Goal: Transaction & Acquisition: Purchase product/service

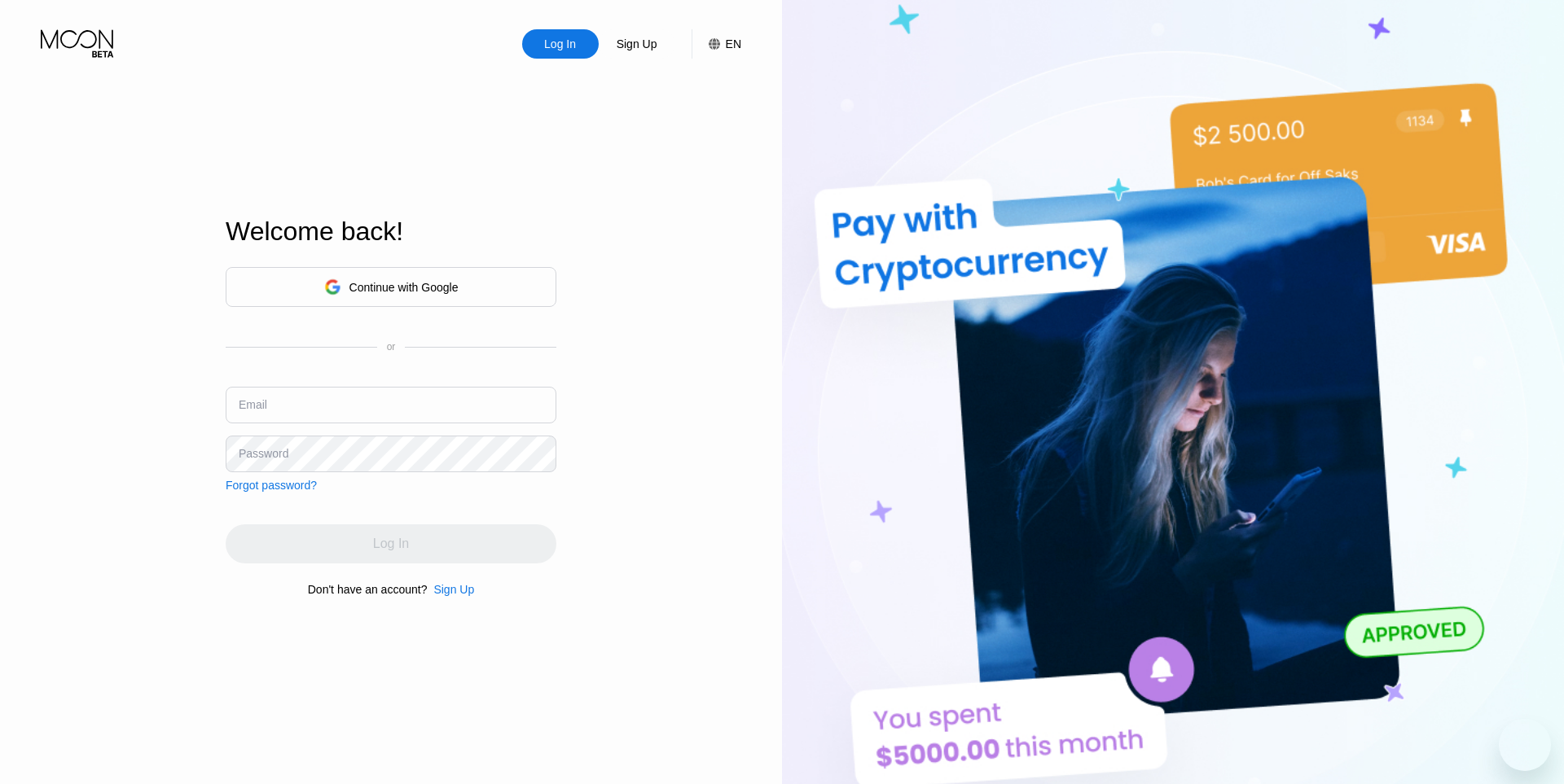
click at [337, 422] on input "text" at bounding box center [391, 404] width 331 height 37
paste input "[PERSON_NAME][EMAIL_ADDRESS][DOMAIN_NAME]"
type input "[PERSON_NAME][EMAIL_ADDRESS][DOMAIN_NAME]"
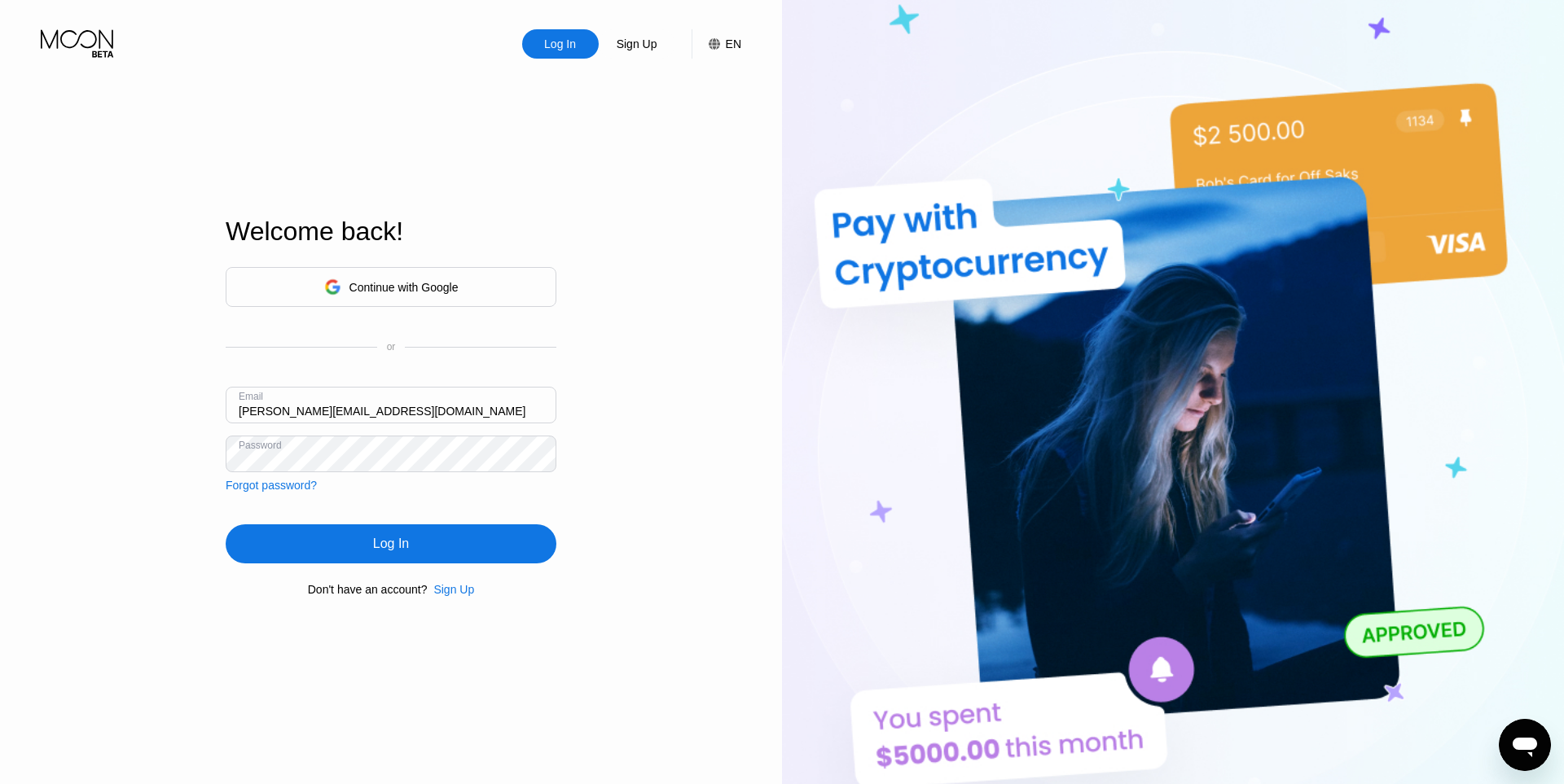
click at [429, 554] on div "Log In" at bounding box center [391, 544] width 331 height 39
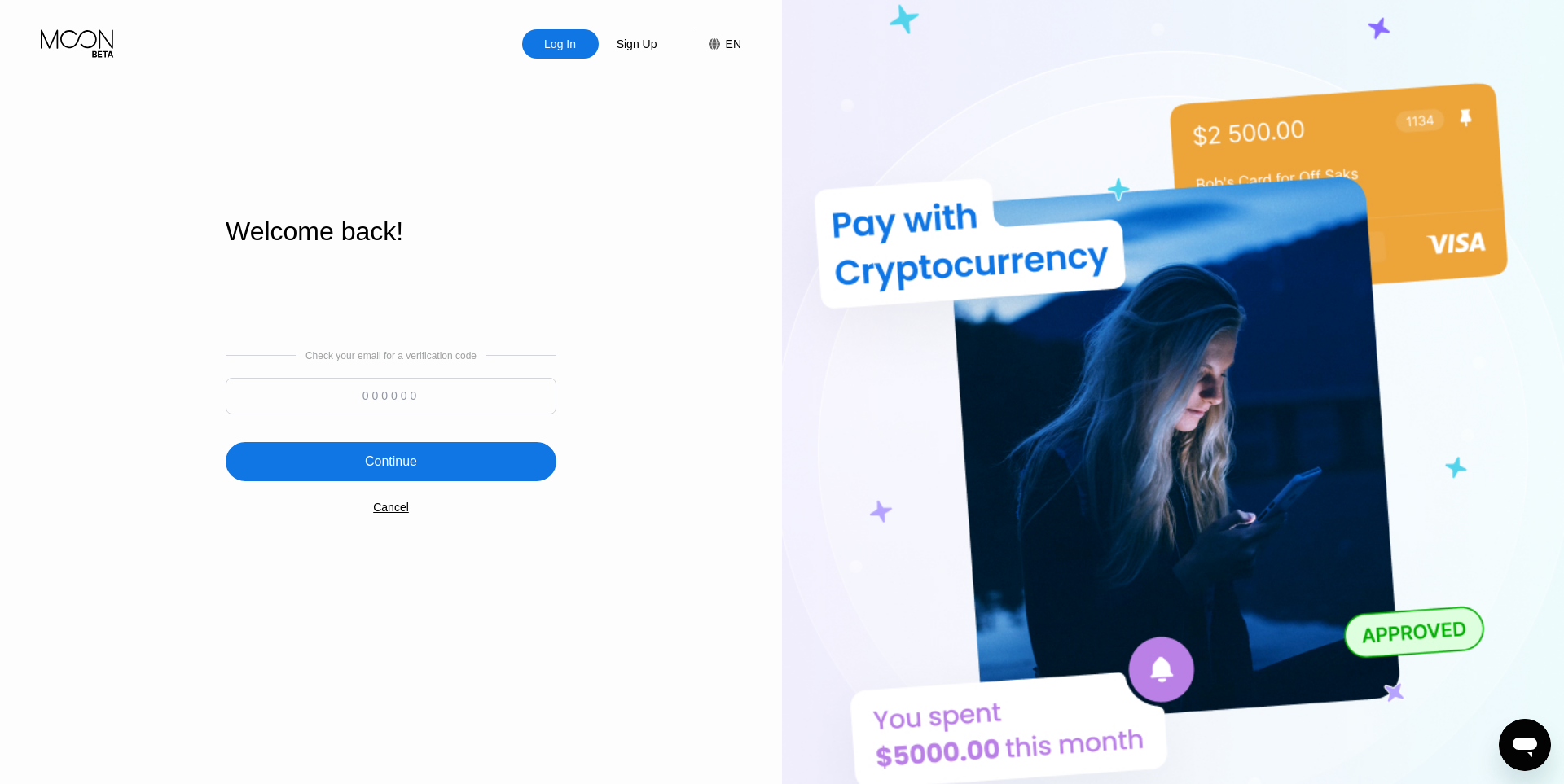
click at [450, 419] on div at bounding box center [391, 400] width 331 height 45
click at [458, 407] on input at bounding box center [391, 396] width 331 height 37
paste input "146045"
type input "146045"
click at [449, 450] on div "Continue" at bounding box center [391, 462] width 331 height 39
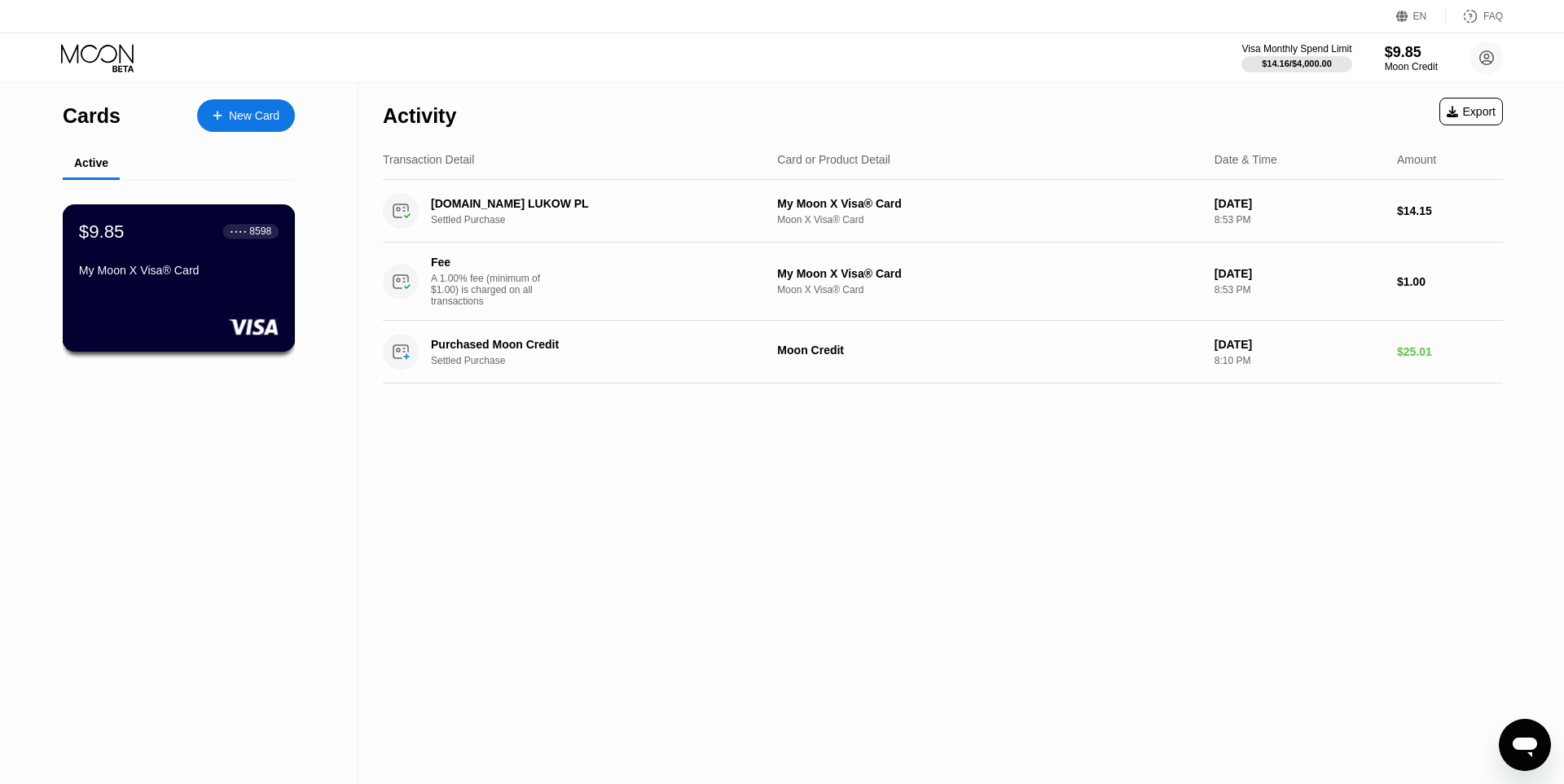
click at [216, 258] on div "$9.85 ● ● ● ● 8598 My Moon X Visa® Card" at bounding box center [179, 252] width 199 height 63
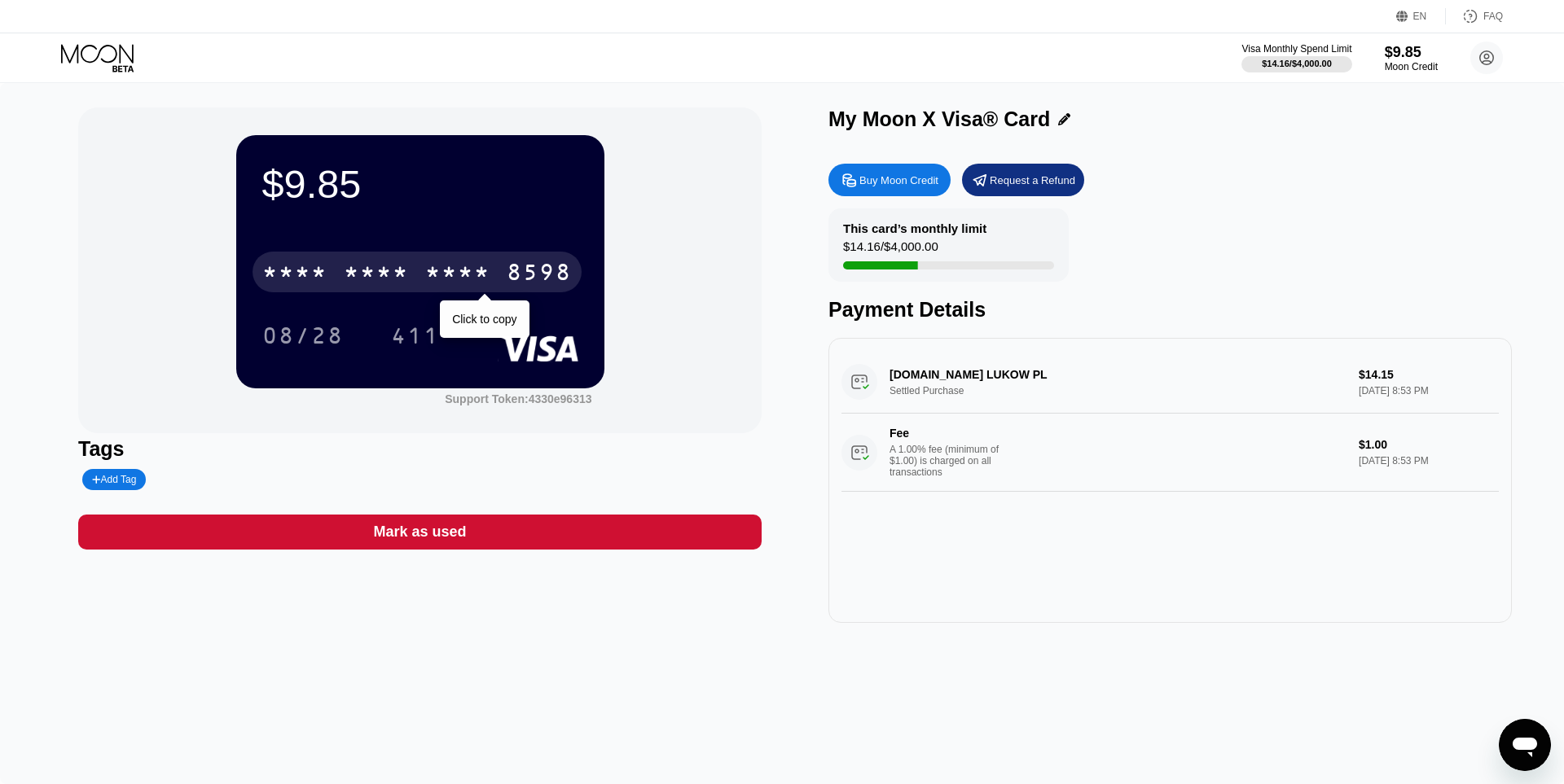
click at [467, 270] on div "* * * *" at bounding box center [457, 274] width 65 height 26
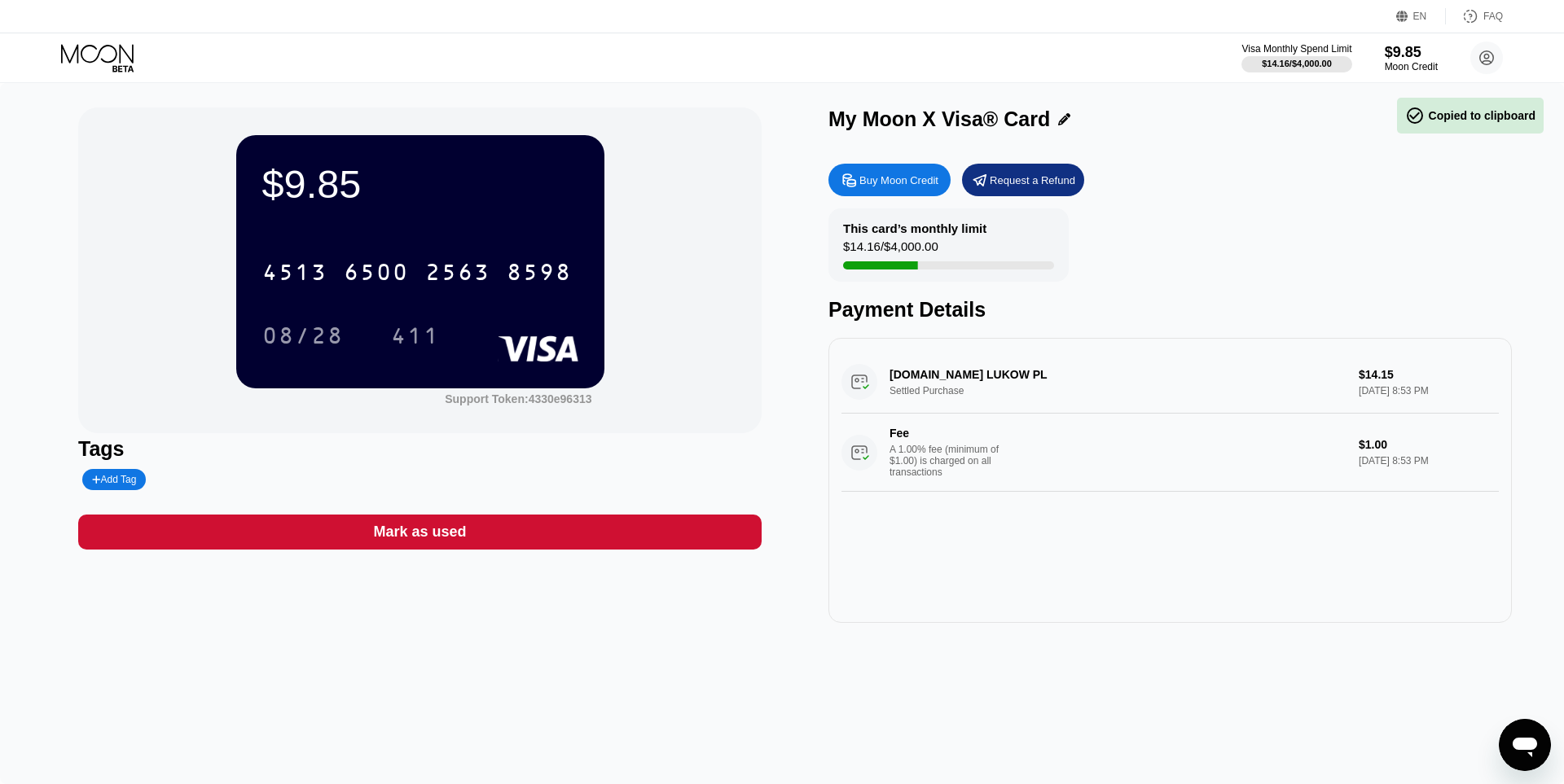
click at [861, 185] on div "Buy Moon Credit" at bounding box center [899, 180] width 79 height 14
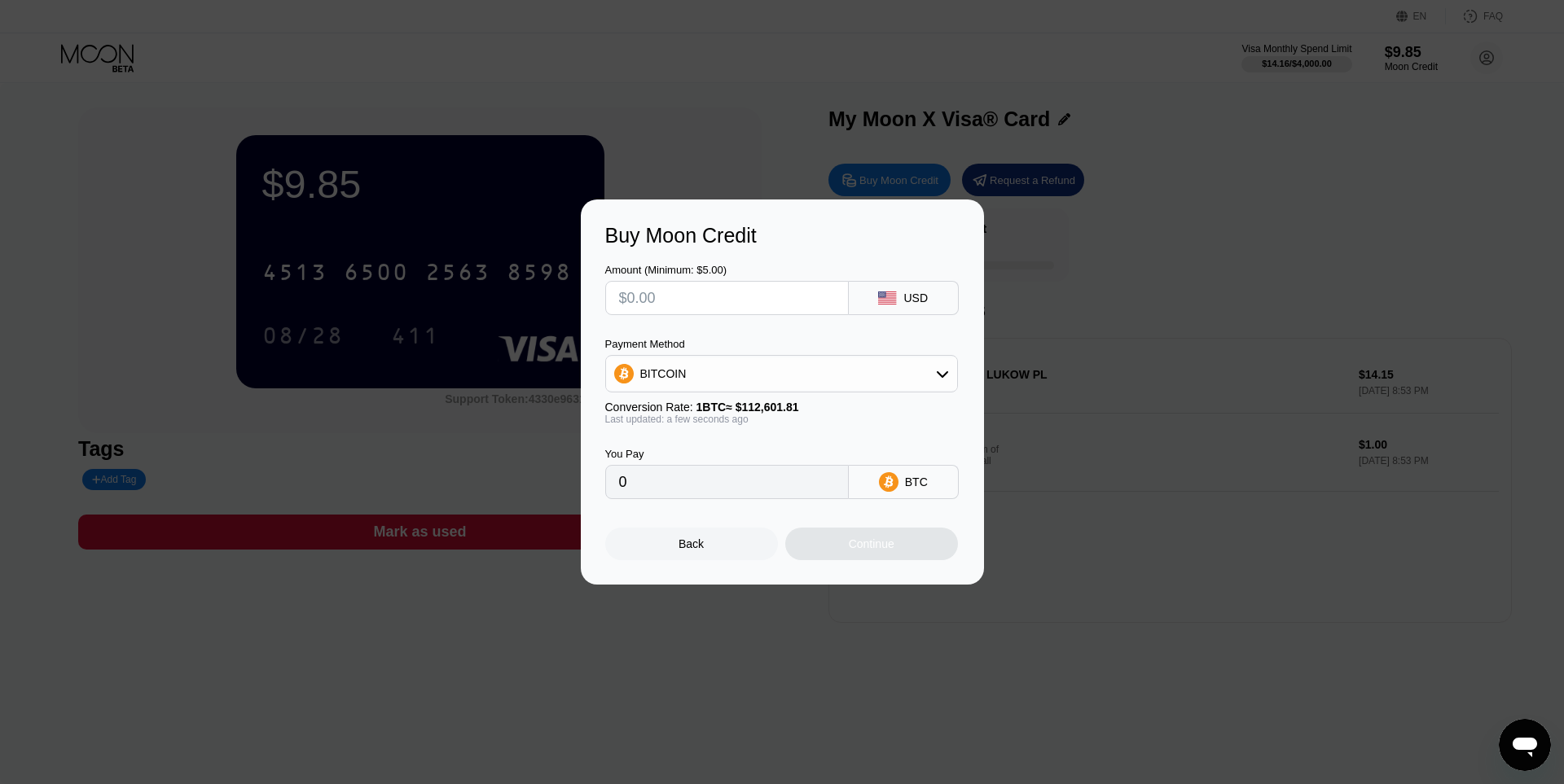
click at [770, 369] on div "BITCOIN" at bounding box center [781, 373] width 351 height 33
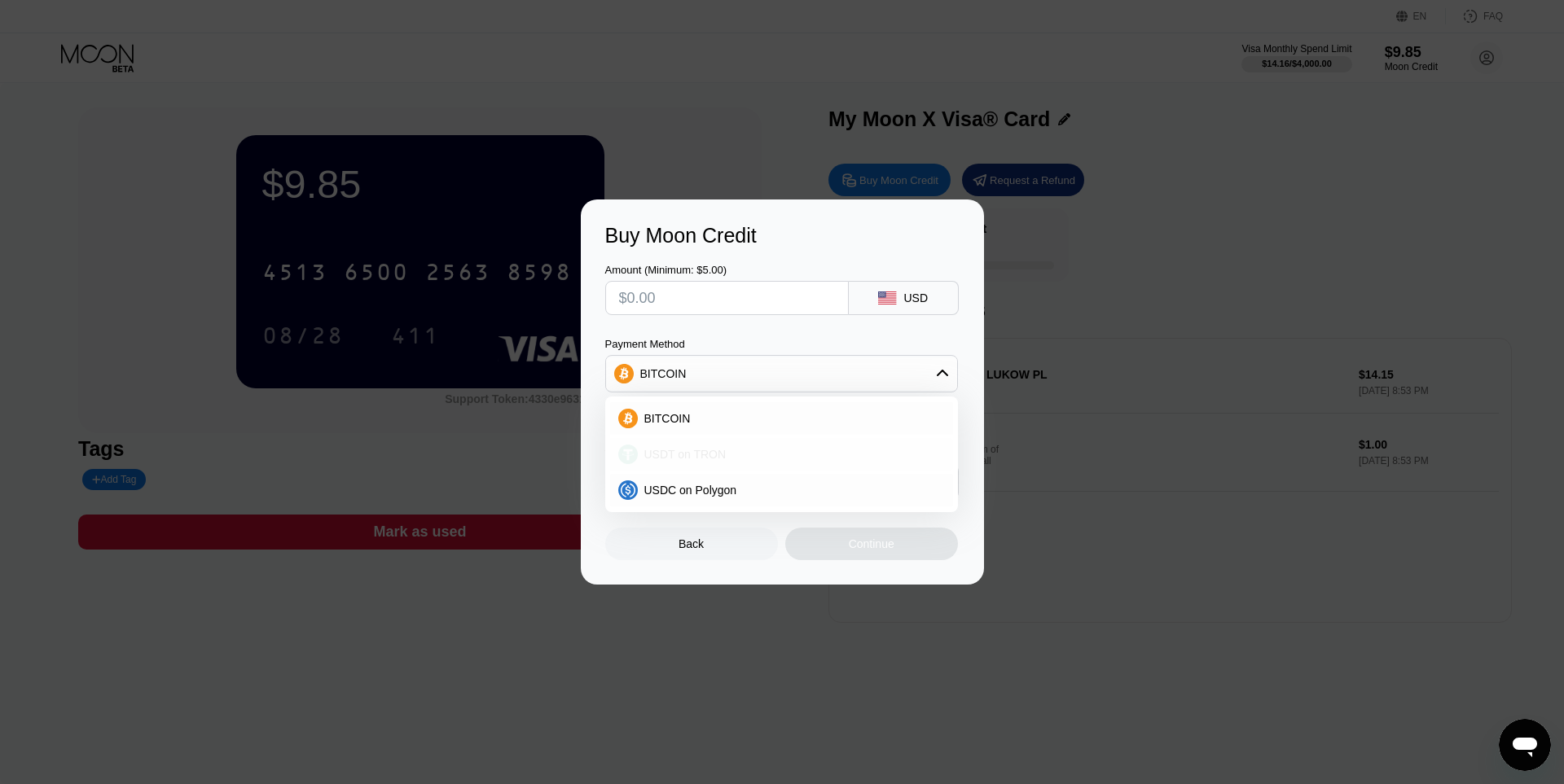
click at [711, 453] on span "USDT on TRON" at bounding box center [685, 454] width 82 height 13
type input "0.00"
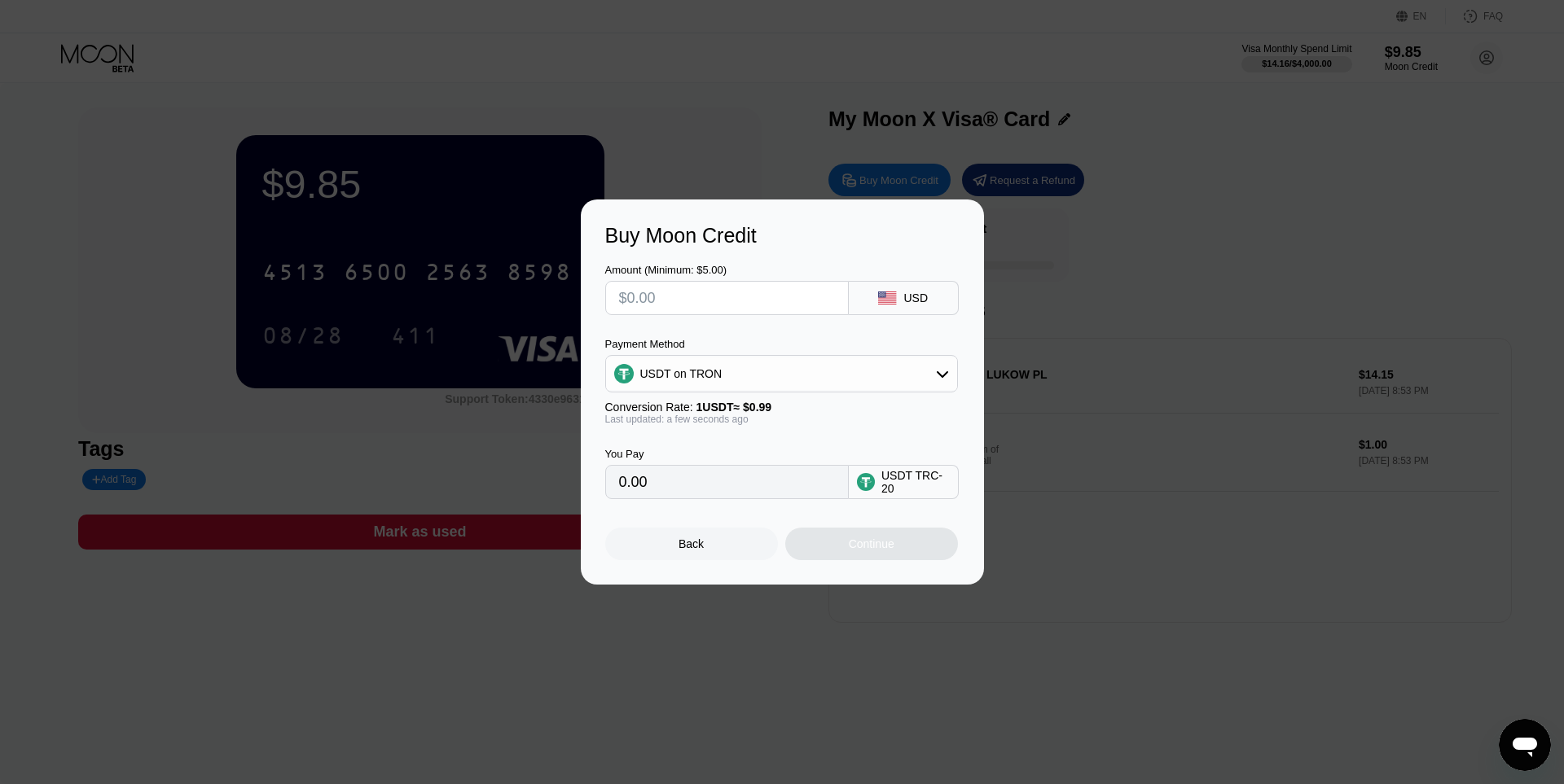
click at [694, 300] on input "text" at bounding box center [727, 298] width 216 height 33
type input "$1"
type input "1.01"
type input "$10"
type input "10.10"
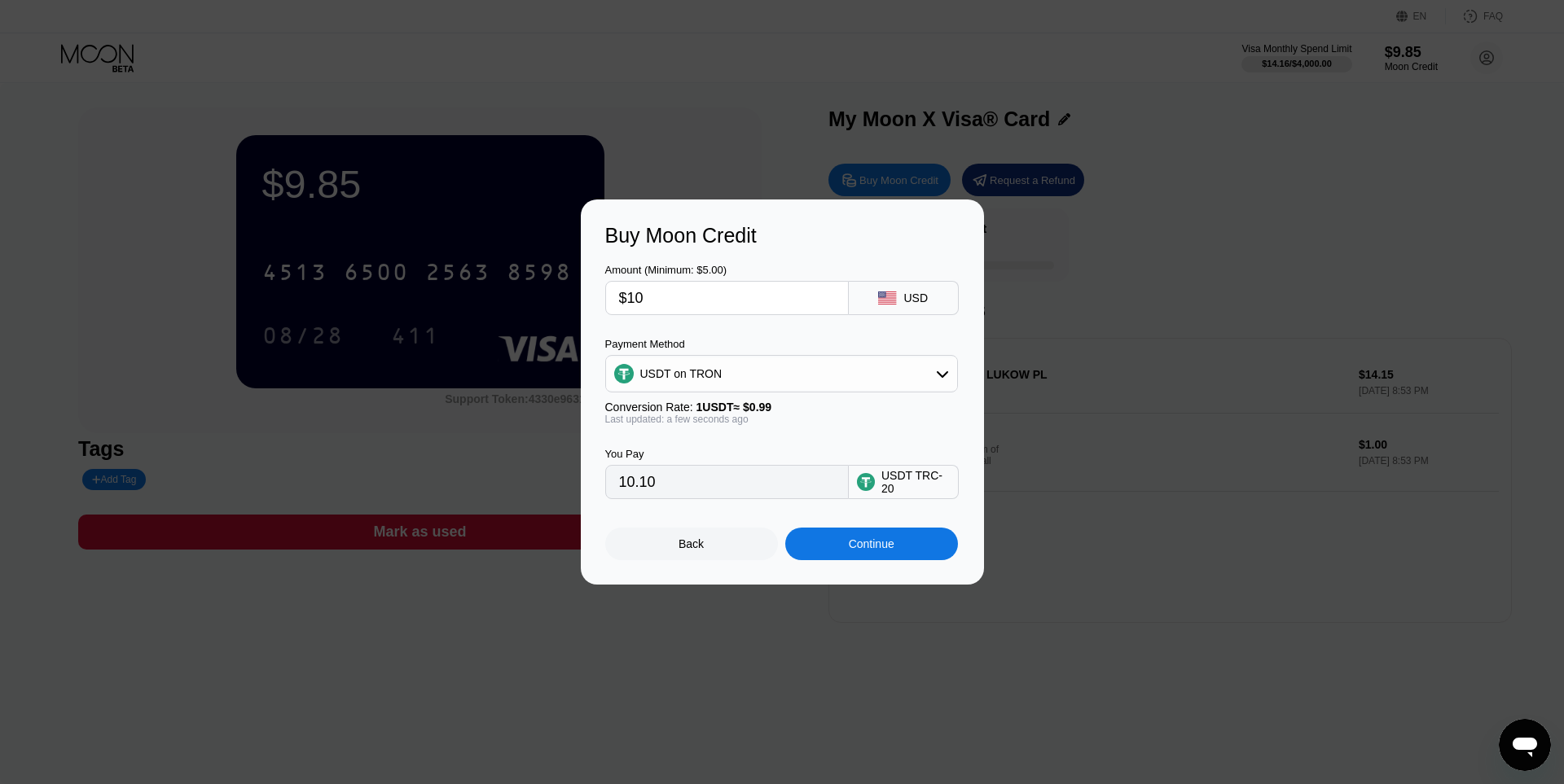
type input "$10"
click at [893, 550] on div "Continue" at bounding box center [871, 544] width 46 height 13
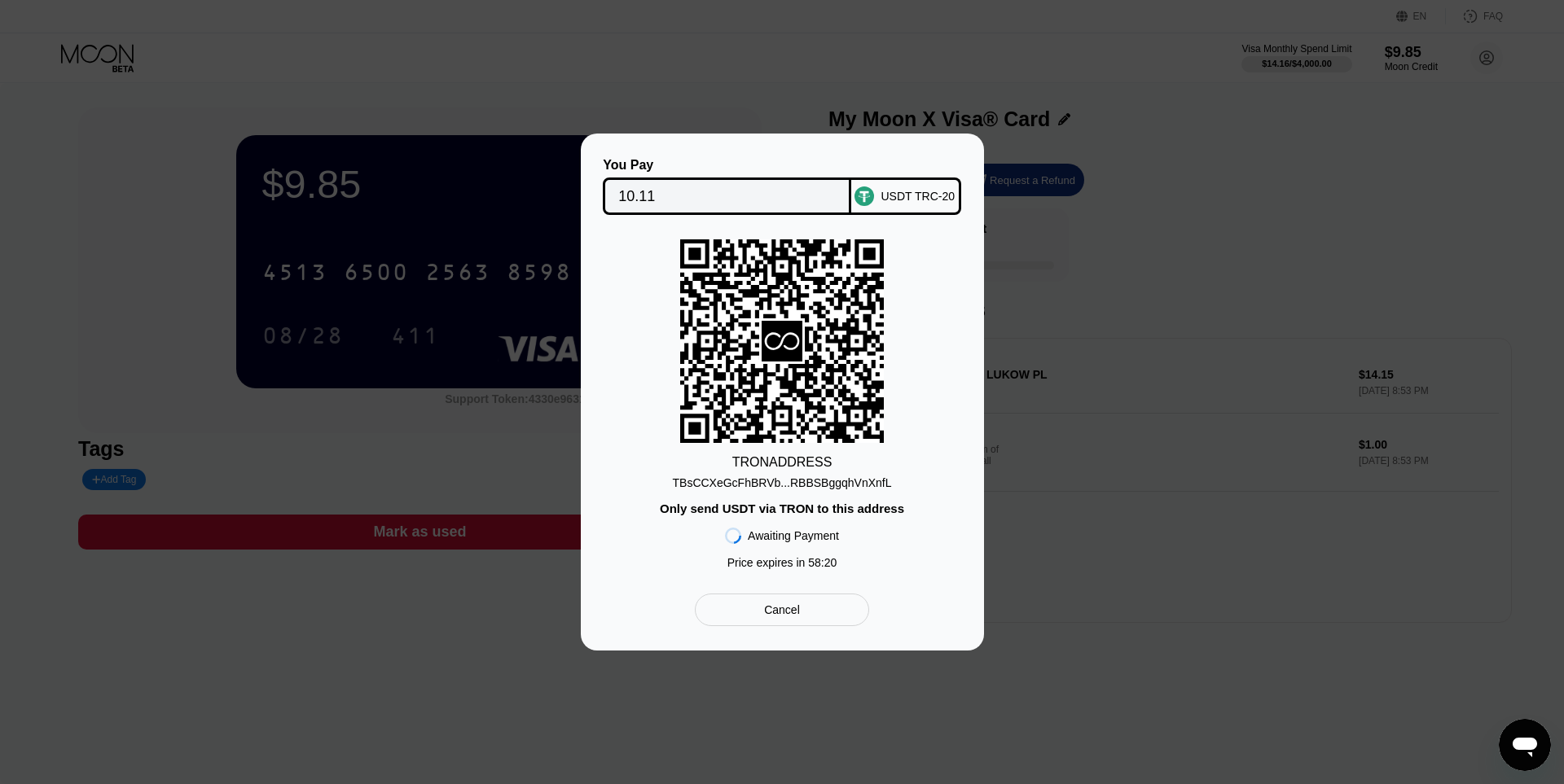
click at [877, 211] on div "USDT TRC-20" at bounding box center [906, 196] width 110 height 38
click at [828, 478] on div "TBsCCXeGcFhBRVb...RBBSBggqhVnXnfL" at bounding box center [782, 483] width 219 height 13
